Goal: Task Accomplishment & Management: Use online tool/utility

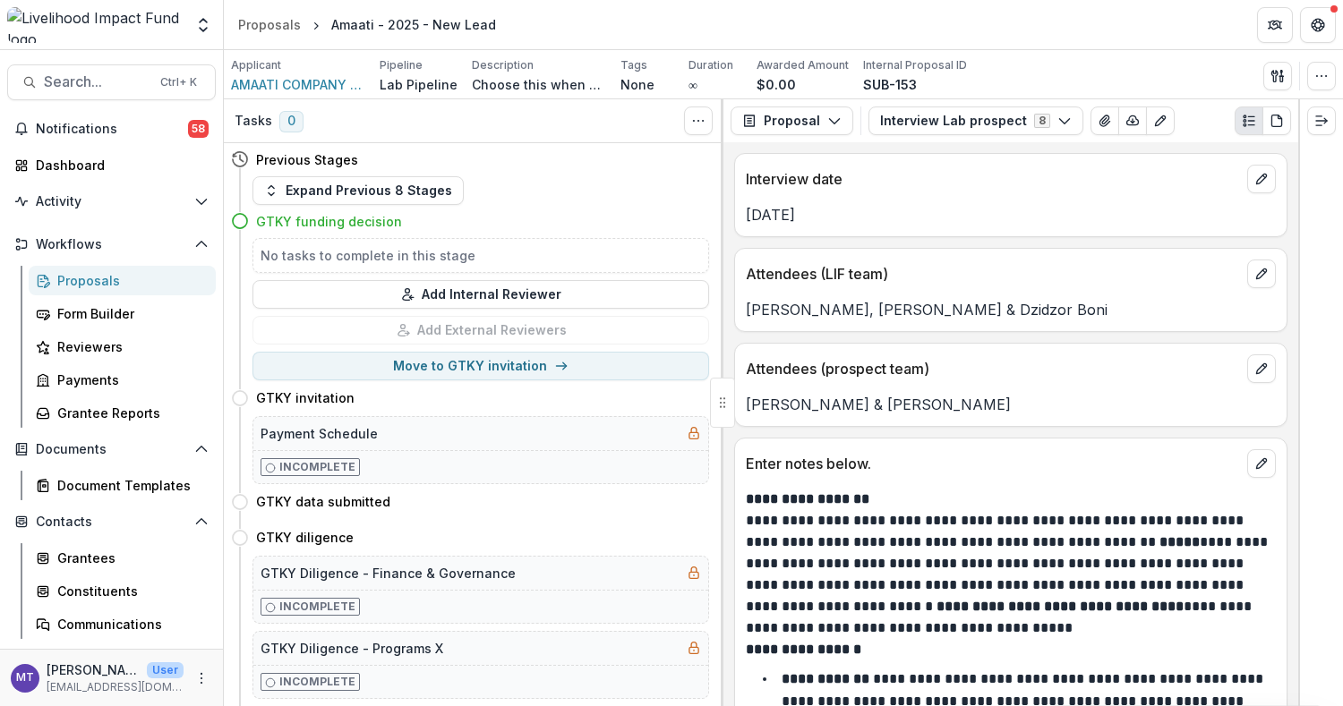
click at [87, 284] on div "Proposals" at bounding box center [129, 280] width 144 height 19
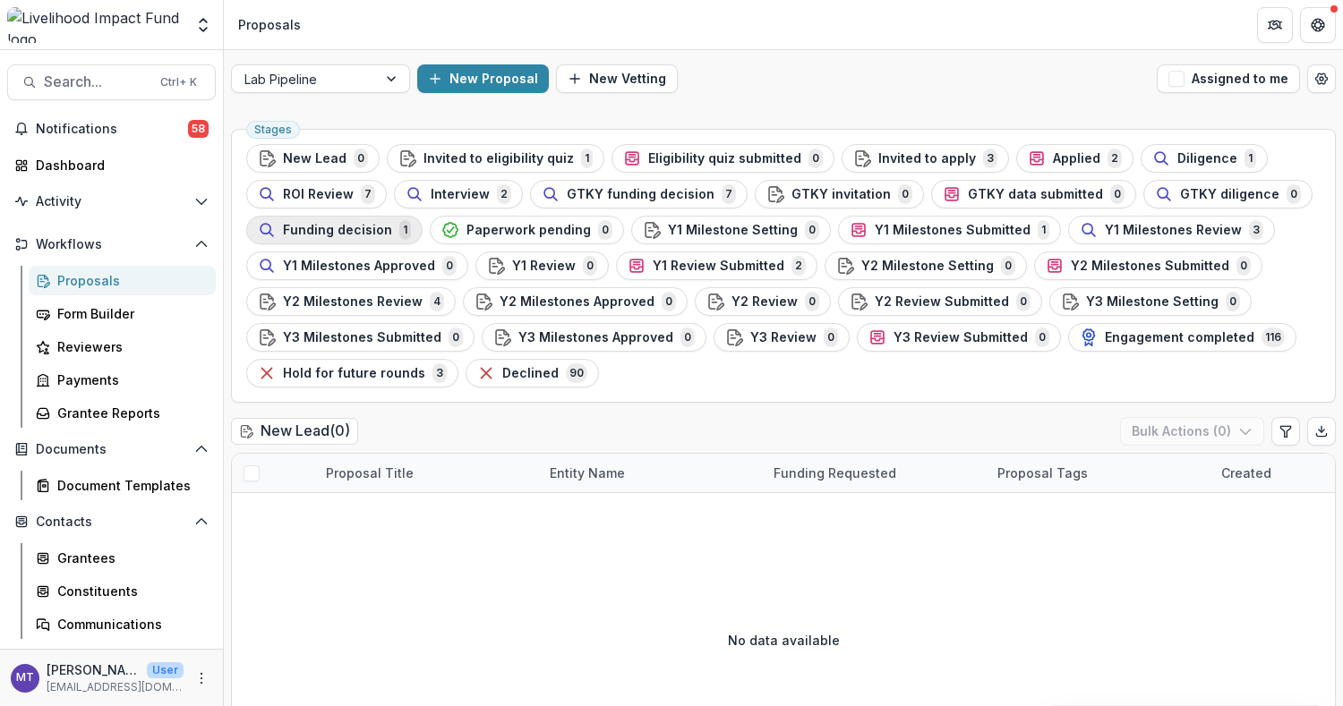
click at [388, 220] on div "Funding decision 1" at bounding box center [334, 230] width 153 height 20
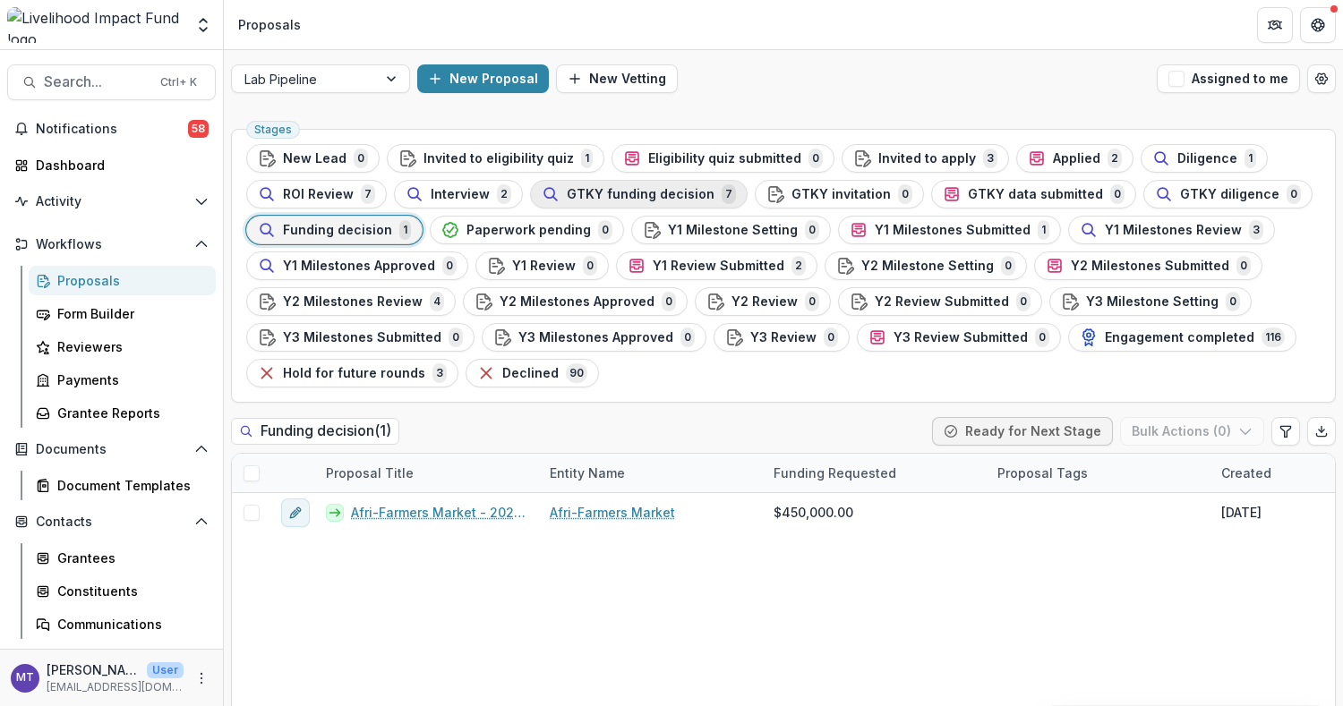
click at [633, 196] on span "GTKY funding decision" at bounding box center [641, 194] width 148 height 15
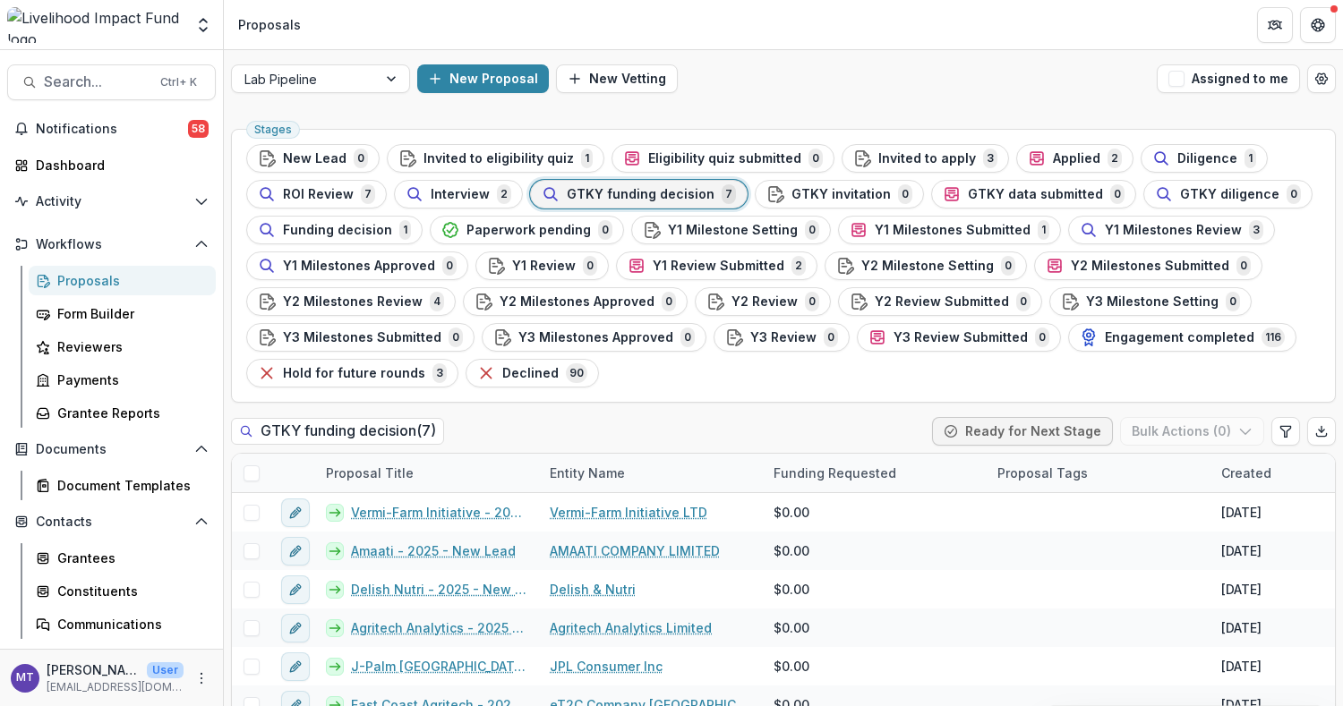
scroll to position [73, 0]
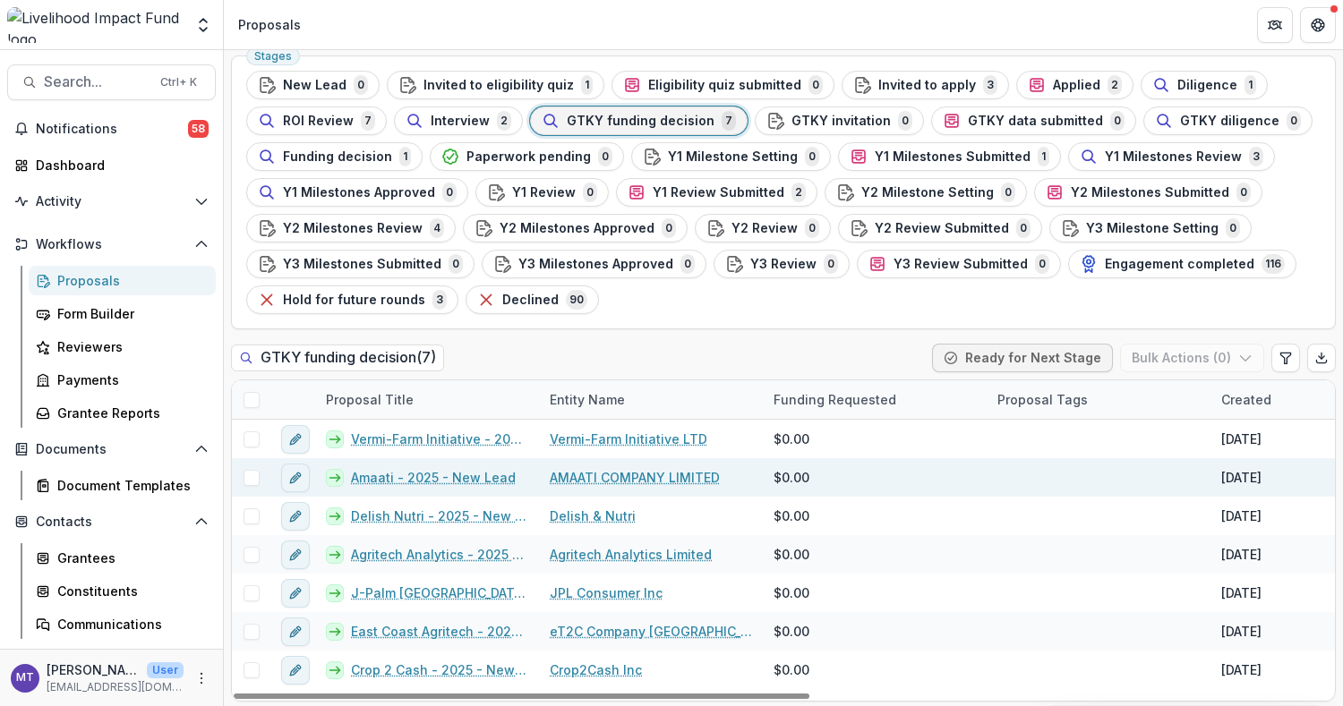
click at [443, 471] on link "Amaati - 2025 - New Lead" at bounding box center [433, 477] width 165 height 19
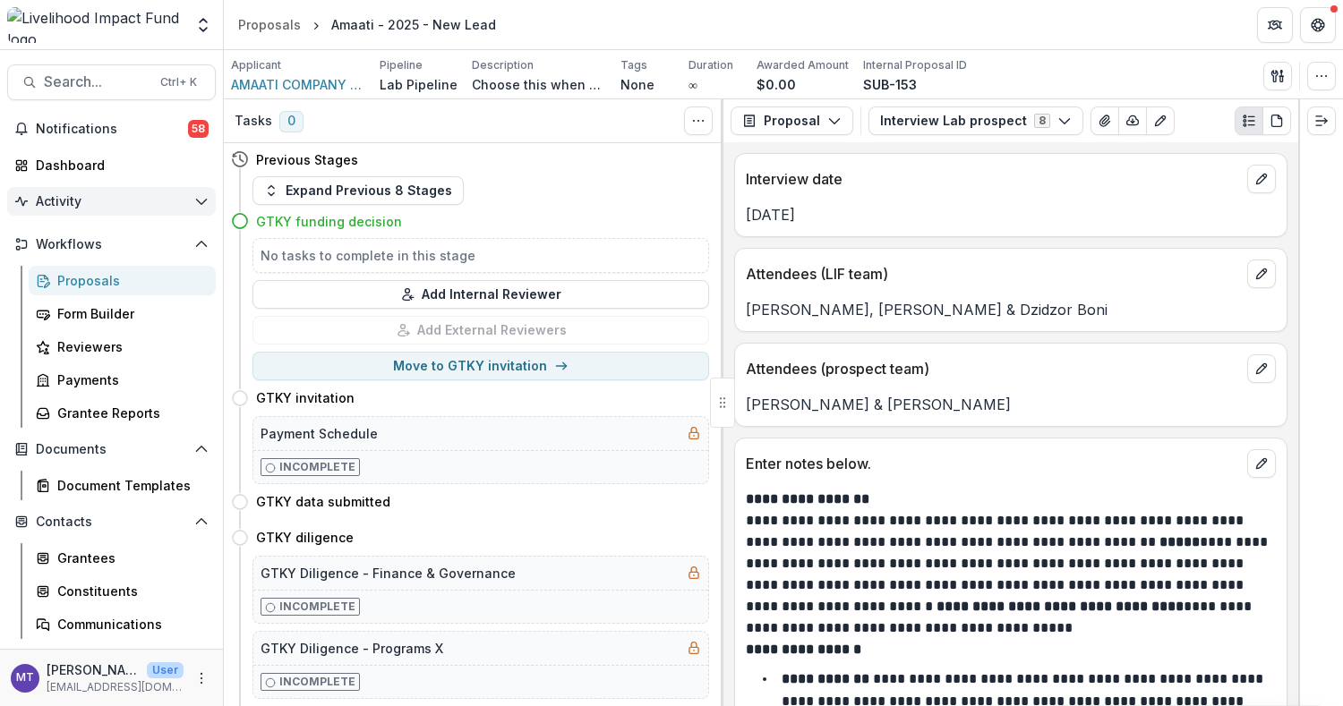
click at [185, 199] on button "Activity" at bounding box center [111, 201] width 209 height 29
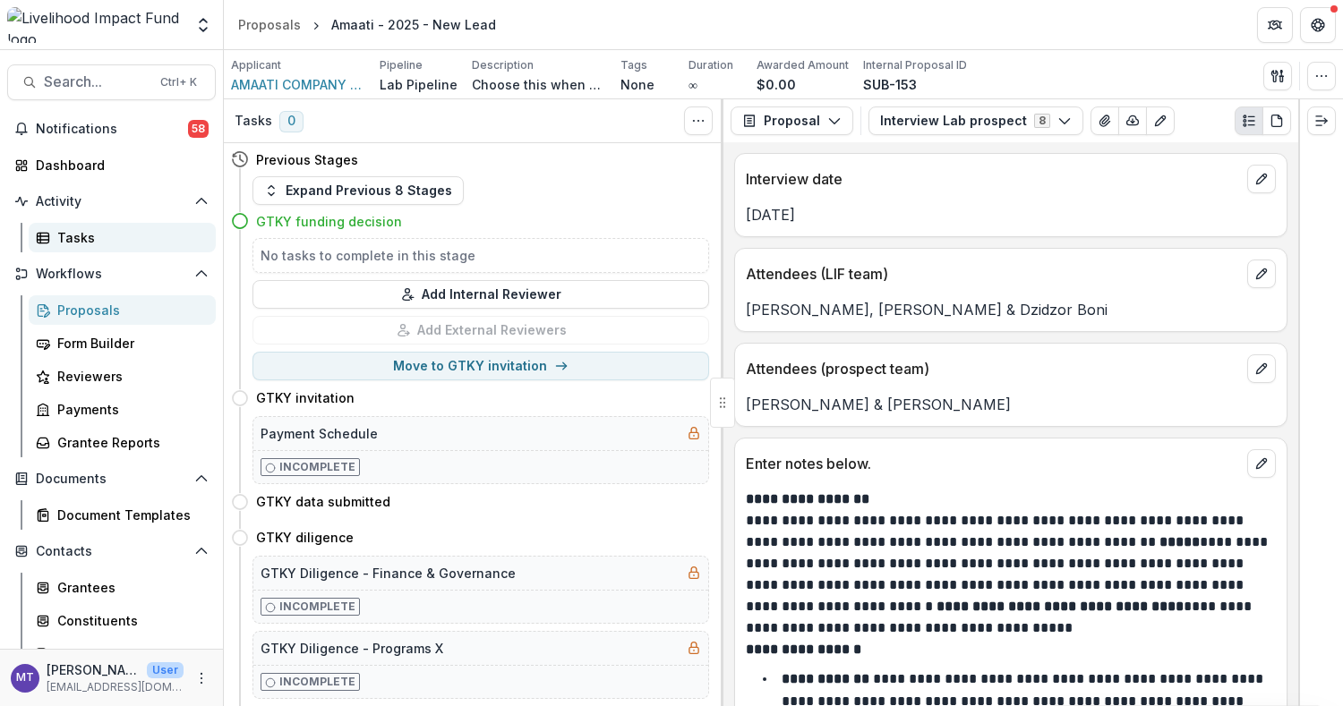
click at [95, 233] on div "Tasks" at bounding box center [129, 237] width 144 height 19
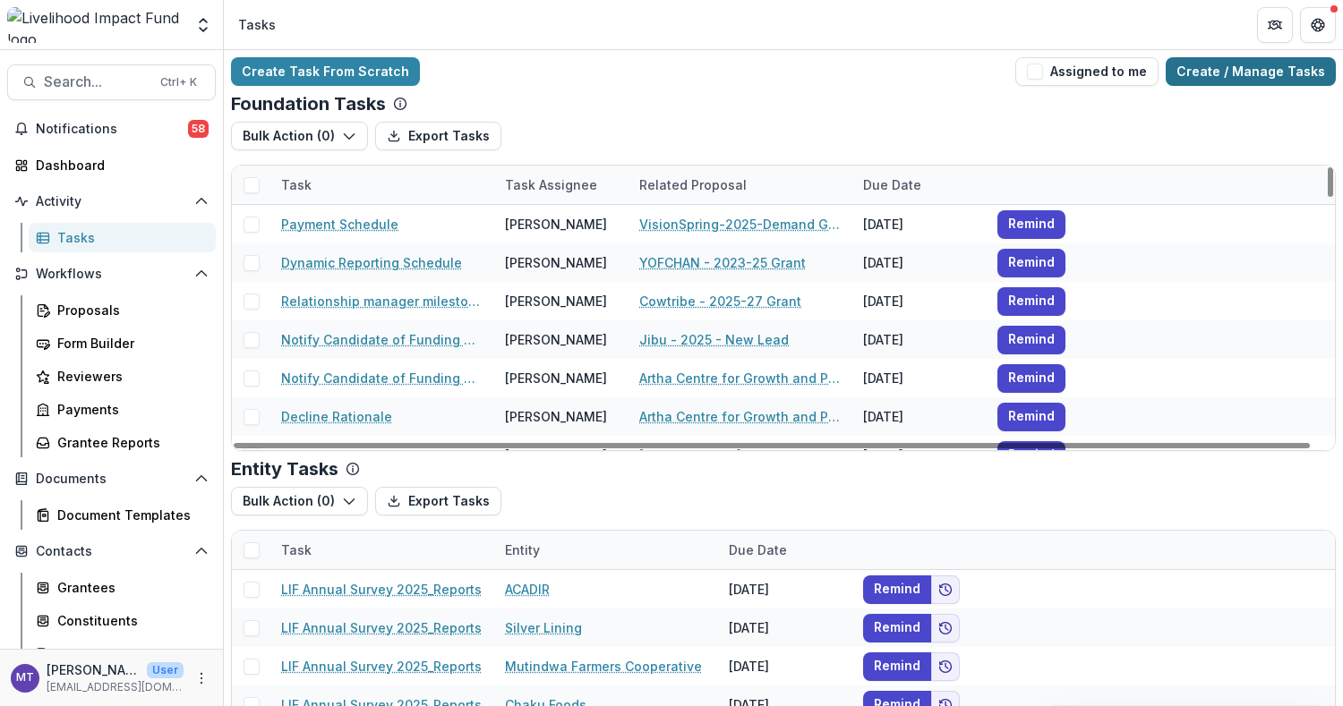
click at [1252, 68] on link "Create / Manage Tasks" at bounding box center [1251, 71] width 170 height 29
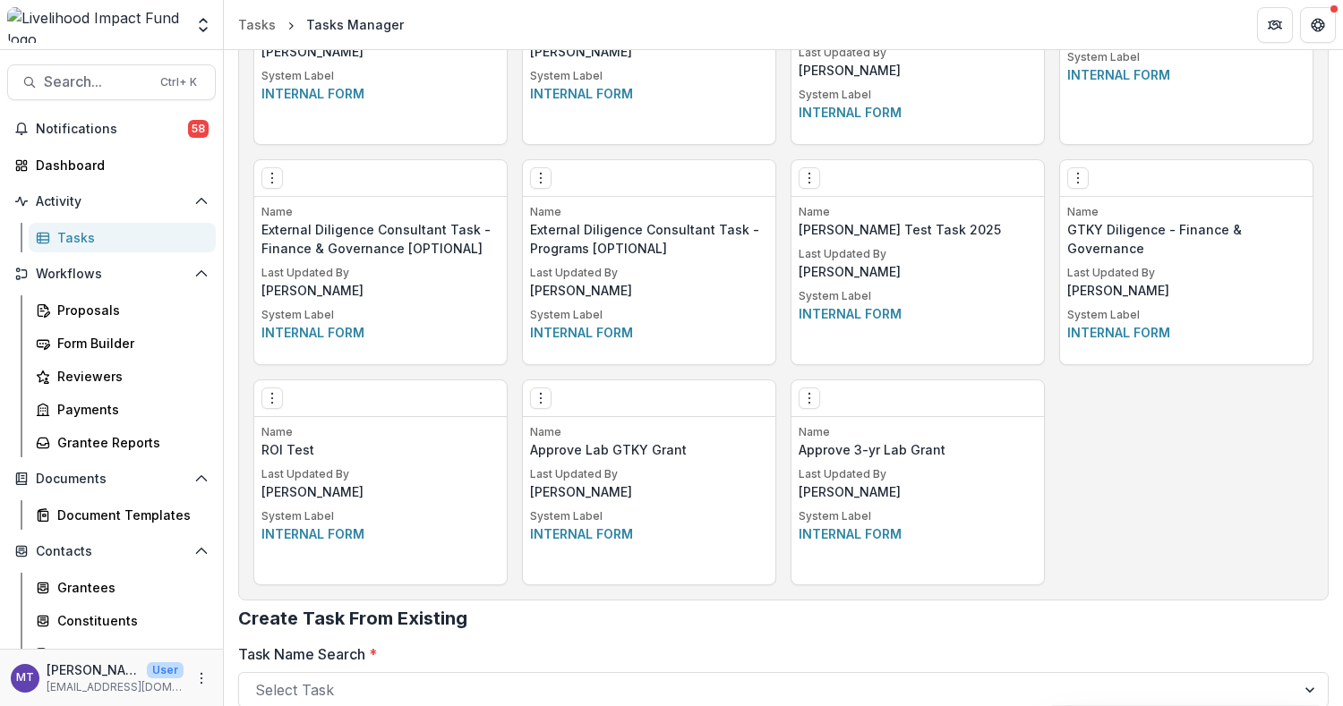
scroll to position [2842, 0]
click at [714, 452] on p "Approve Lab GTKY Grant" at bounding box center [649, 449] width 238 height 19
click at [540, 393] on icon "Options" at bounding box center [541, 397] width 14 height 14
click at [584, 524] on p "Internal form" at bounding box center [649, 533] width 238 height 19
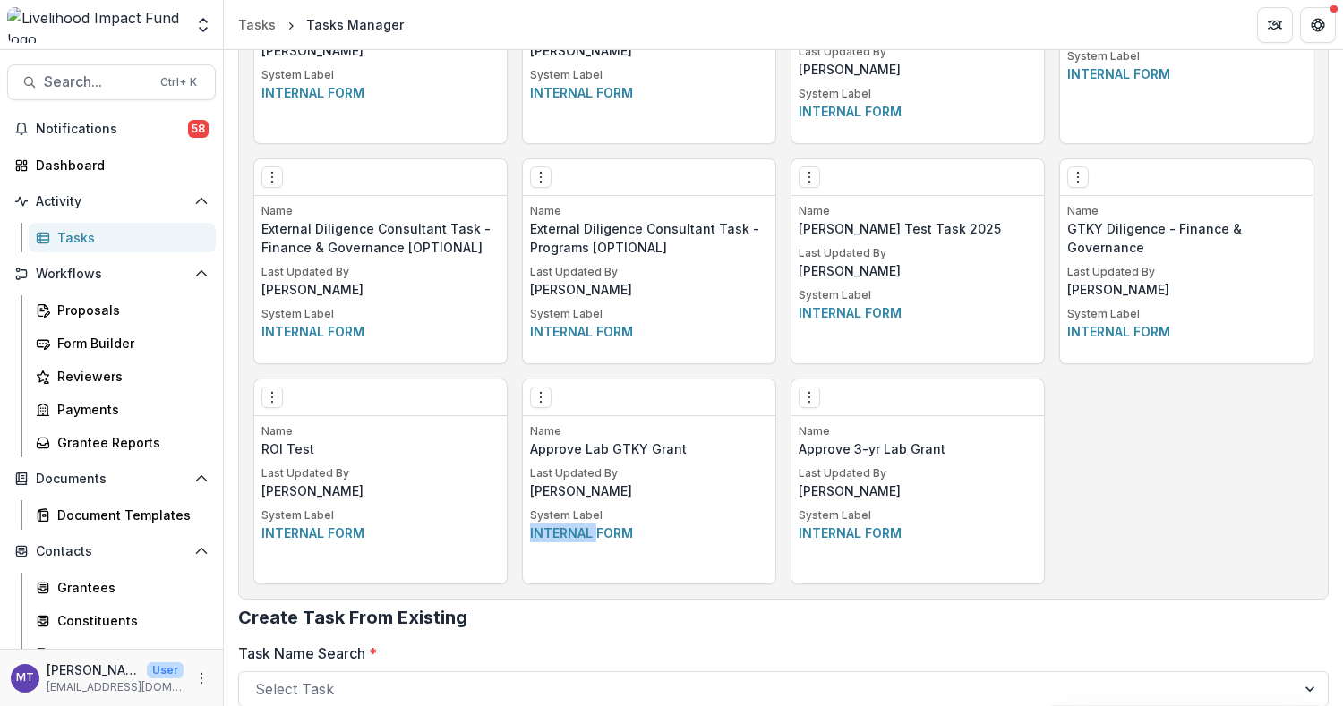
click at [584, 524] on p "Internal form" at bounding box center [649, 533] width 238 height 19
click at [586, 451] on p "Approve Lab GTKY Grant" at bounding box center [649, 449] width 238 height 19
click at [535, 390] on icon "Options" at bounding box center [541, 397] width 14 height 14
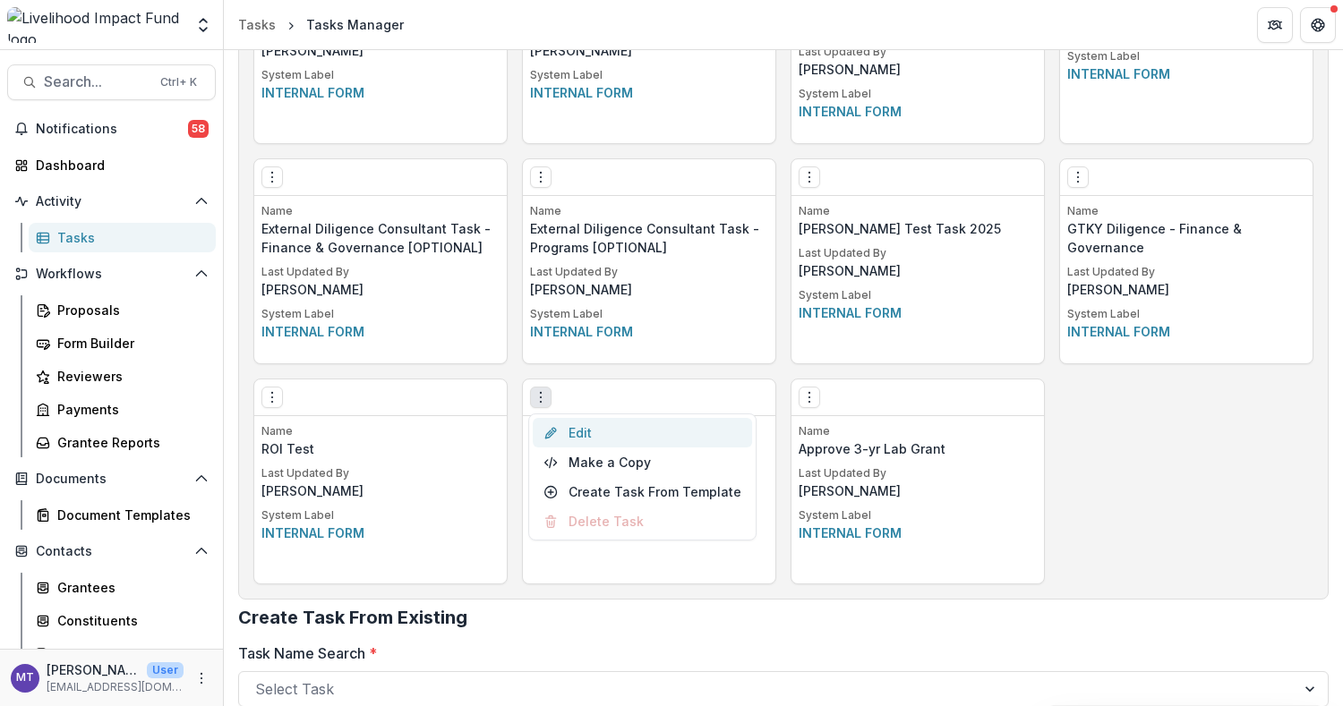
click at [591, 441] on link "Edit" at bounding box center [642, 433] width 219 height 30
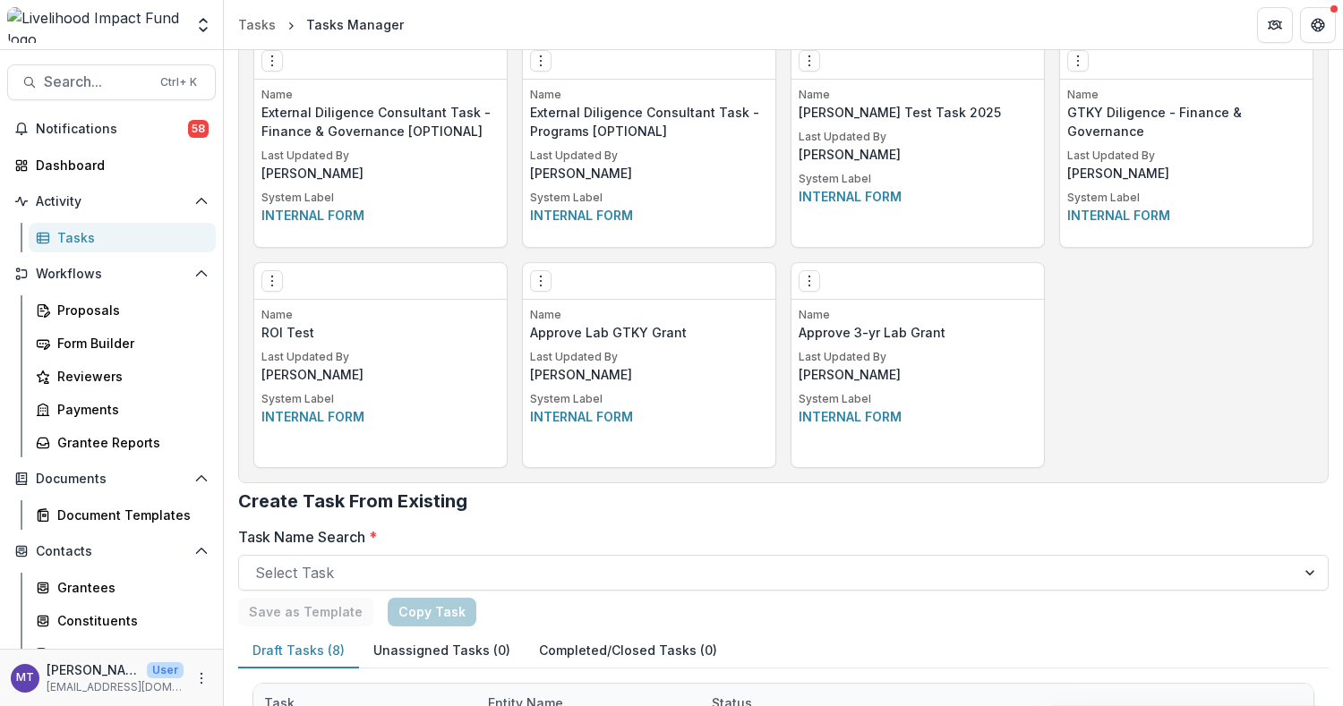
scroll to position [2959, 0]
click at [813, 287] on button "Options" at bounding box center [809, 280] width 21 height 21
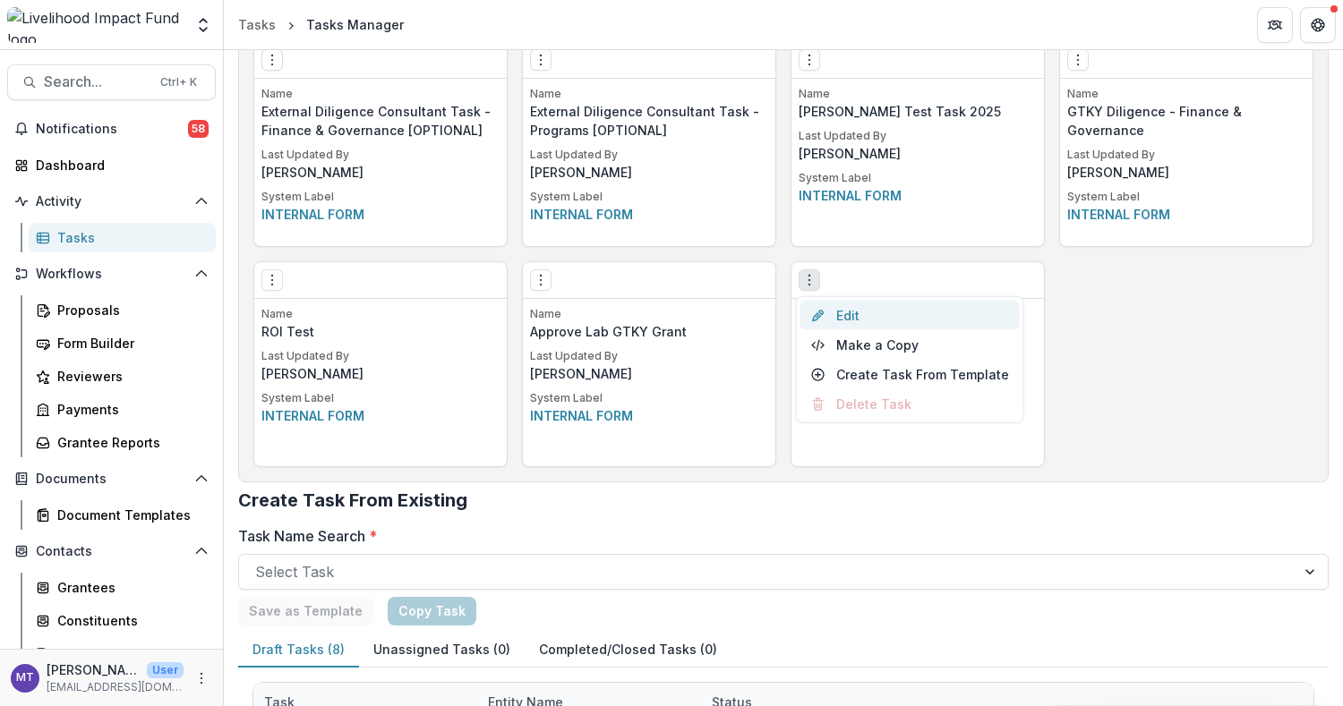
click at [828, 308] on link "Edit" at bounding box center [909, 316] width 219 height 30
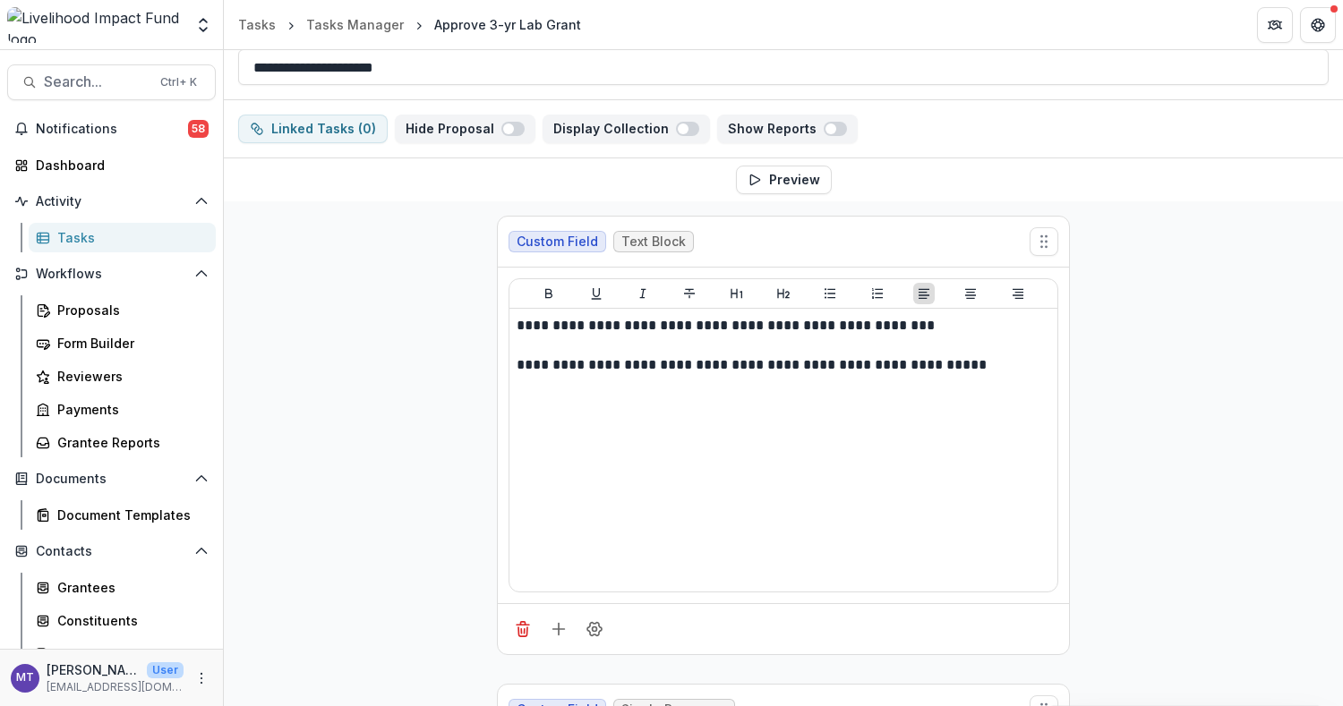
scroll to position [116, 0]
click at [316, 13] on link "Tasks Manager" at bounding box center [355, 25] width 112 height 26
